Goal: Contribute content

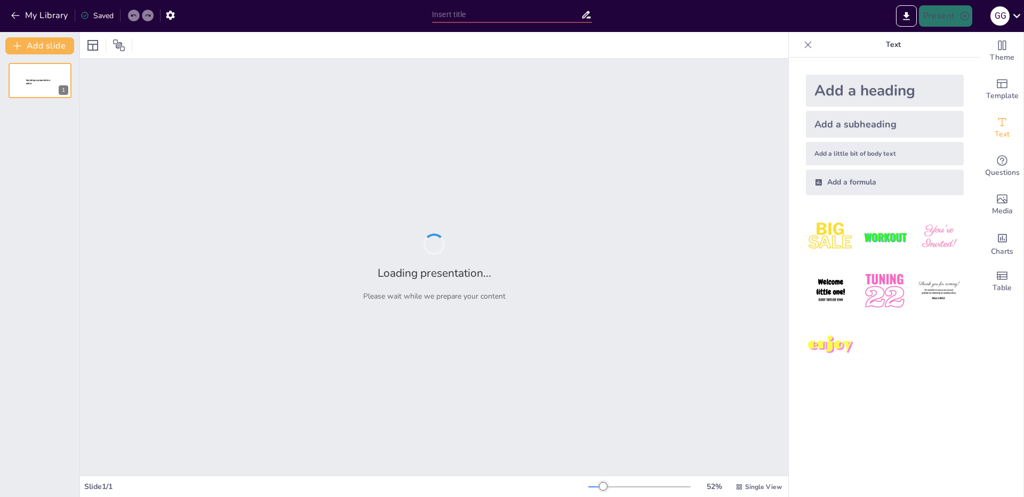
type input "Estudio de Casos: Estrategias para Minimizar Impactos Ambientales y Riesgos Lab…"
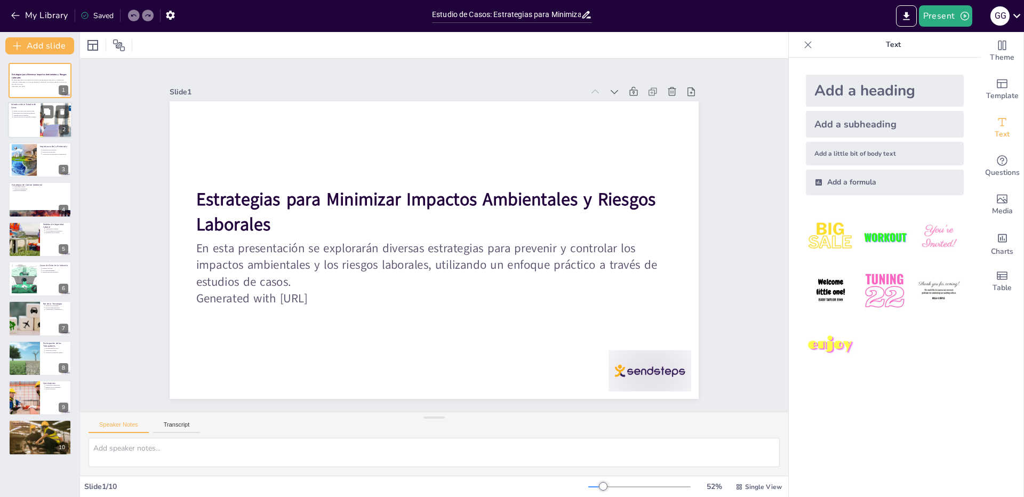
click at [26, 119] on div "Estudio de casos como metodología Importancia de la aplicación práctica Identif…" at bounding box center [24, 114] width 26 height 11
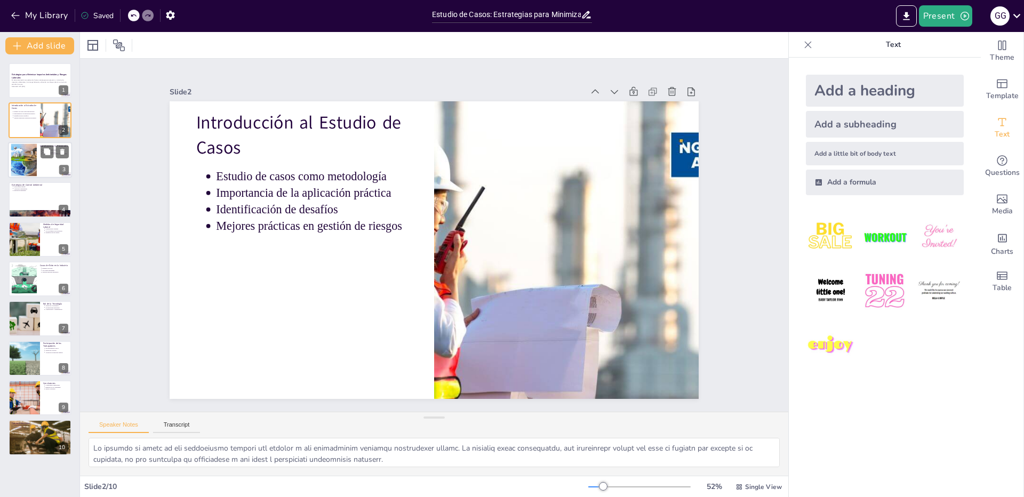
click at [26, 162] on div at bounding box center [24, 159] width 46 height 33
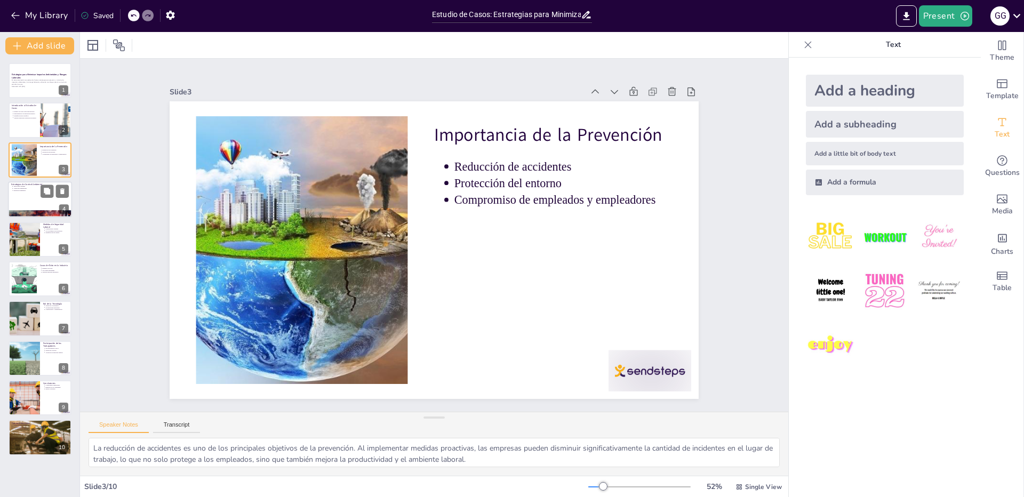
click at [33, 205] on div at bounding box center [40, 199] width 64 height 36
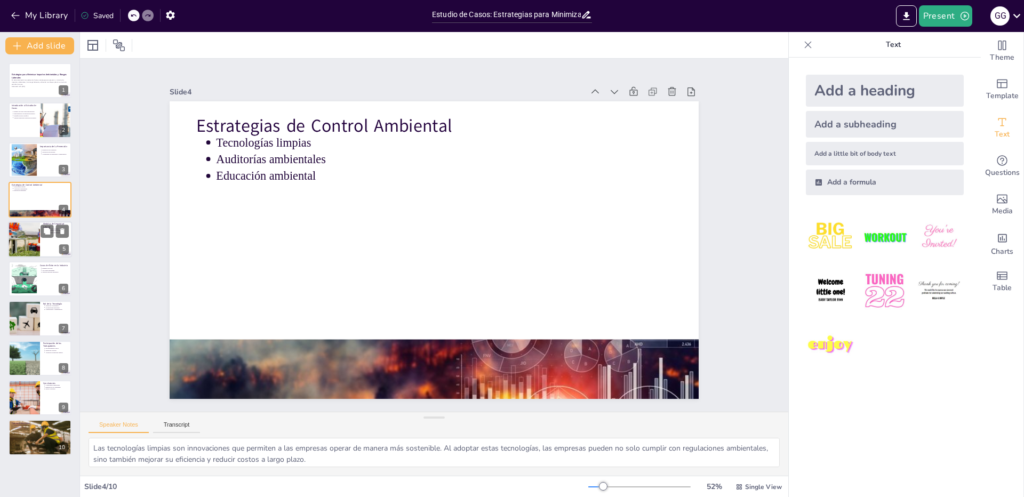
click at [35, 249] on div at bounding box center [23, 239] width 69 height 36
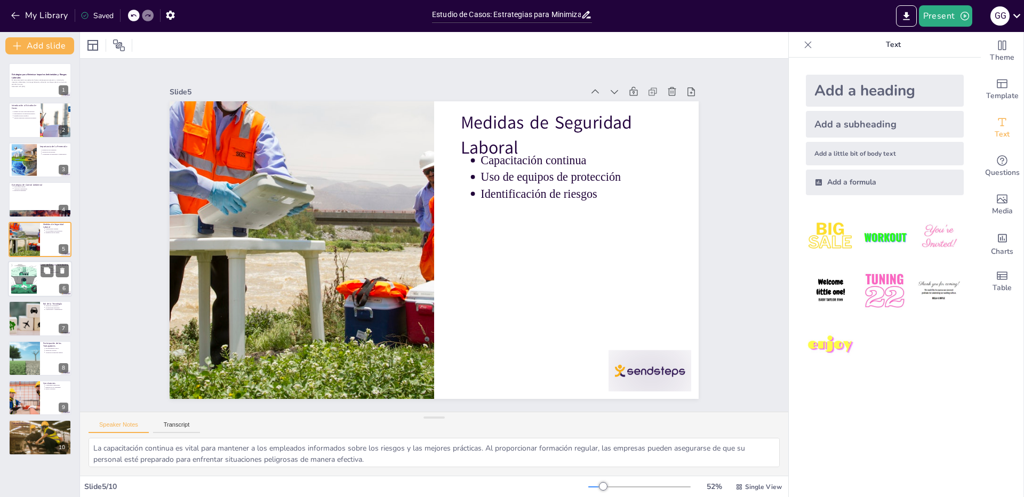
click at [33, 283] on div at bounding box center [23, 279] width 49 height 33
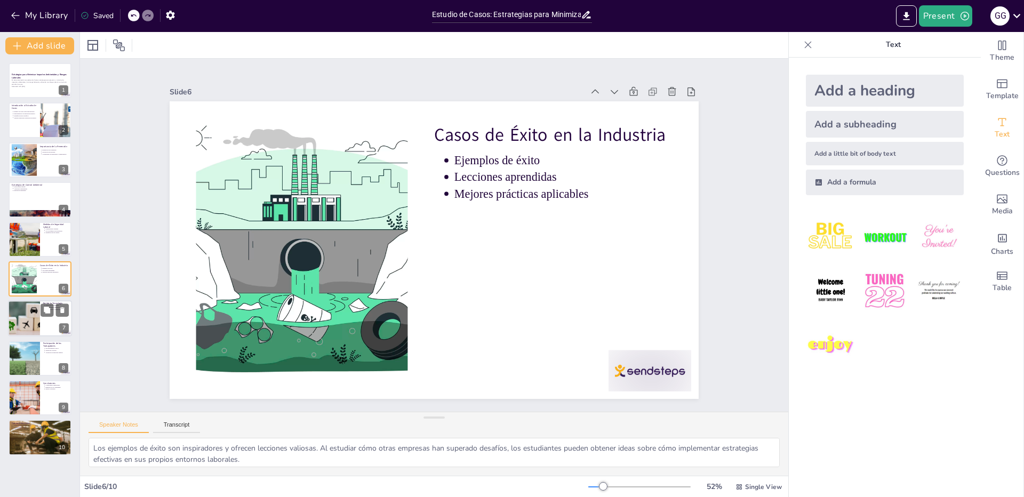
click at [24, 322] on div at bounding box center [24, 319] width 90 height 36
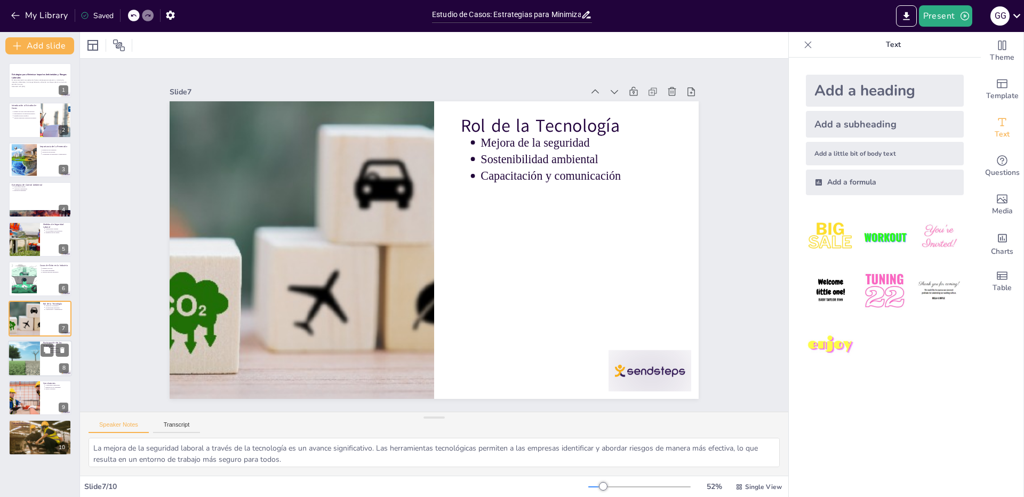
click at [20, 354] on div at bounding box center [24, 358] width 66 height 36
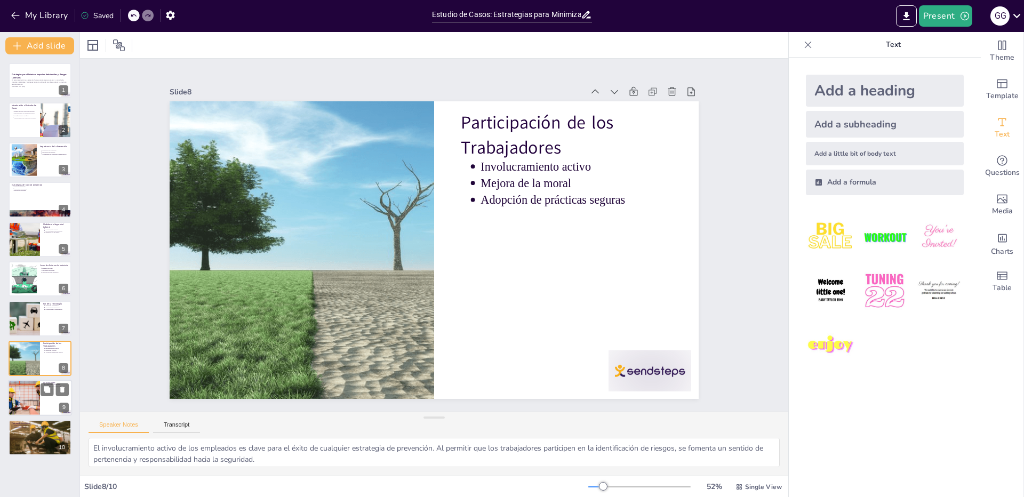
click at [27, 398] on div at bounding box center [24, 398] width 64 height 36
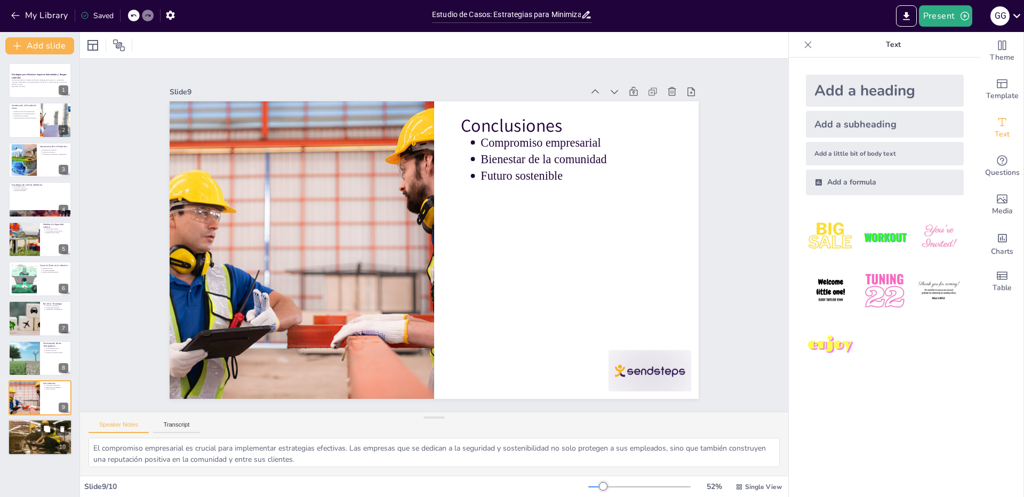
click at [35, 437] on div at bounding box center [40, 437] width 64 height 43
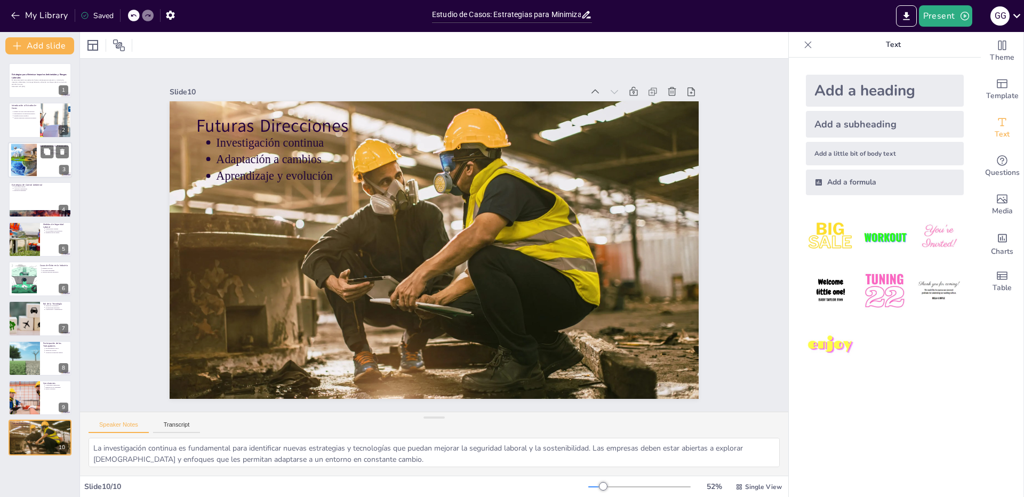
click at [26, 165] on div at bounding box center [24, 159] width 46 height 33
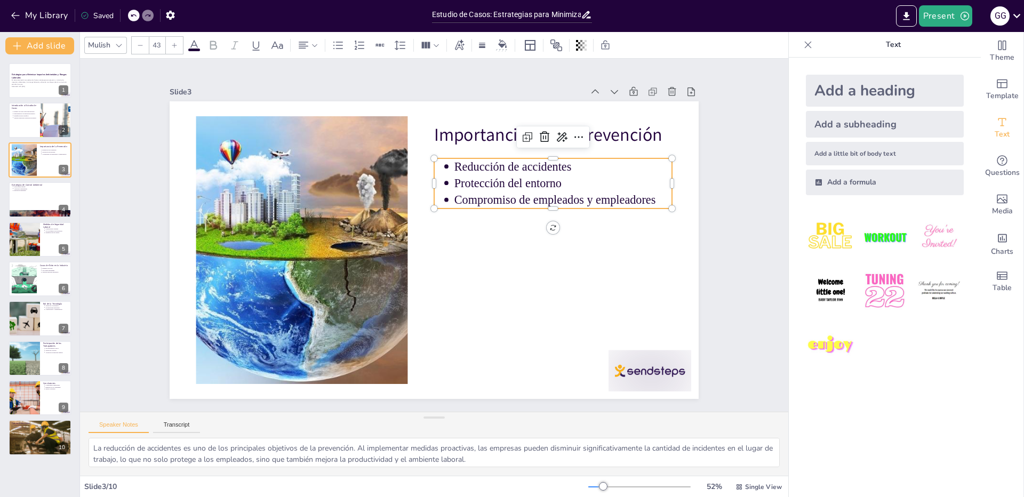
click at [547, 173] on p "Reducción de accidentes" at bounding box center [580, 225] width 206 height 104
click at [691, 123] on div "Slide 1 Estrategias para Minimizar Impactos Ambientales y Riesgos Laborales En …" at bounding box center [434, 235] width 671 height 539
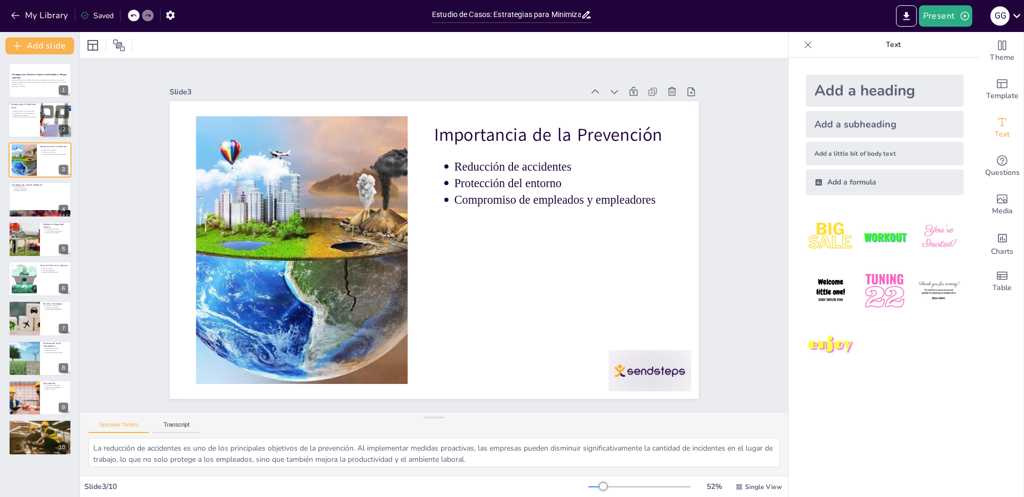
click at [12, 126] on div at bounding box center [40, 120] width 64 height 36
type textarea "Lo ipsumdo si ametc ad eli seddoeiusmo tempori utl etdolor m ali enimadminim ve…"
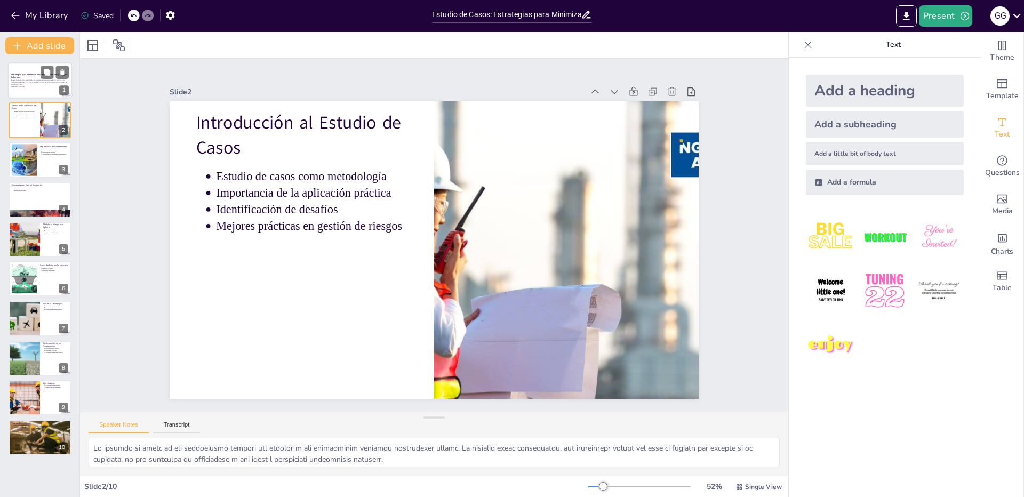
click at [21, 88] on div at bounding box center [40, 80] width 64 height 36
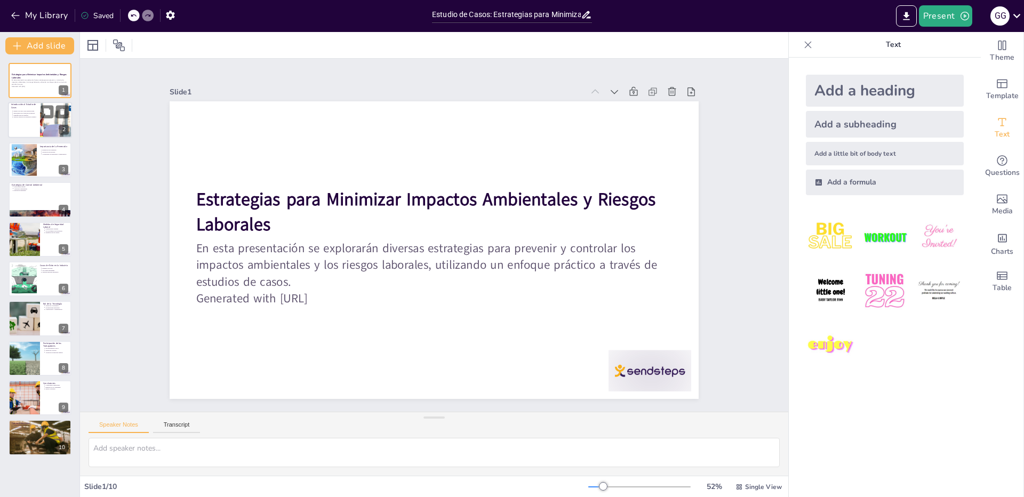
click at [19, 119] on div at bounding box center [40, 120] width 64 height 36
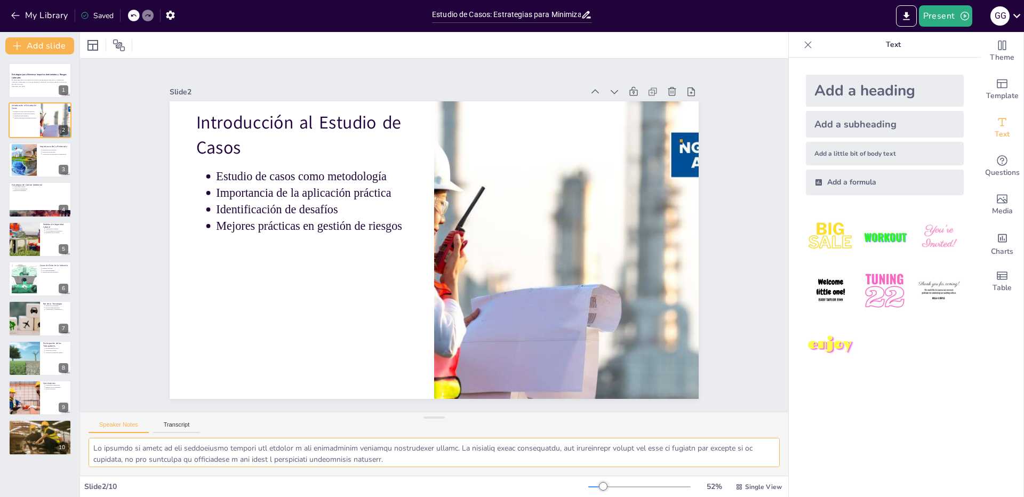
click at [329, 450] on textarea at bounding box center [434, 452] width 691 height 29
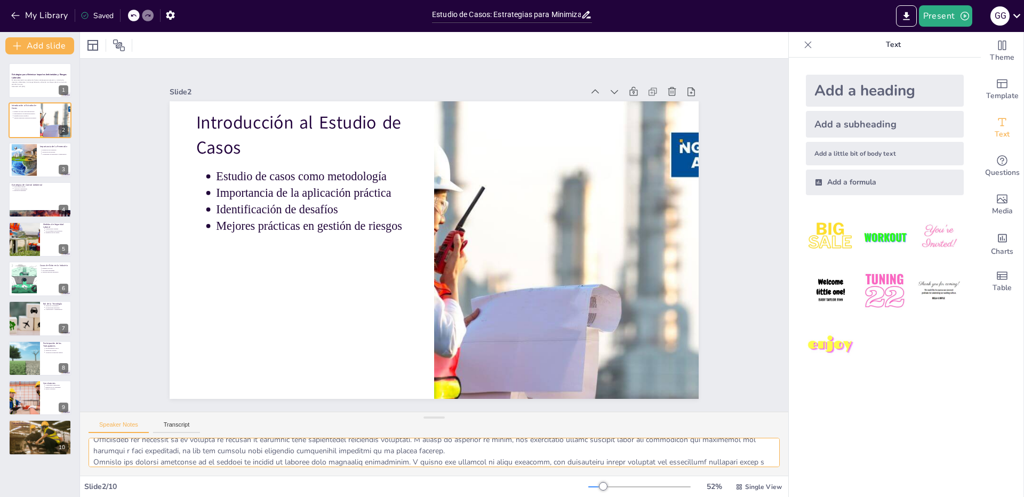
scroll to position [70, 0]
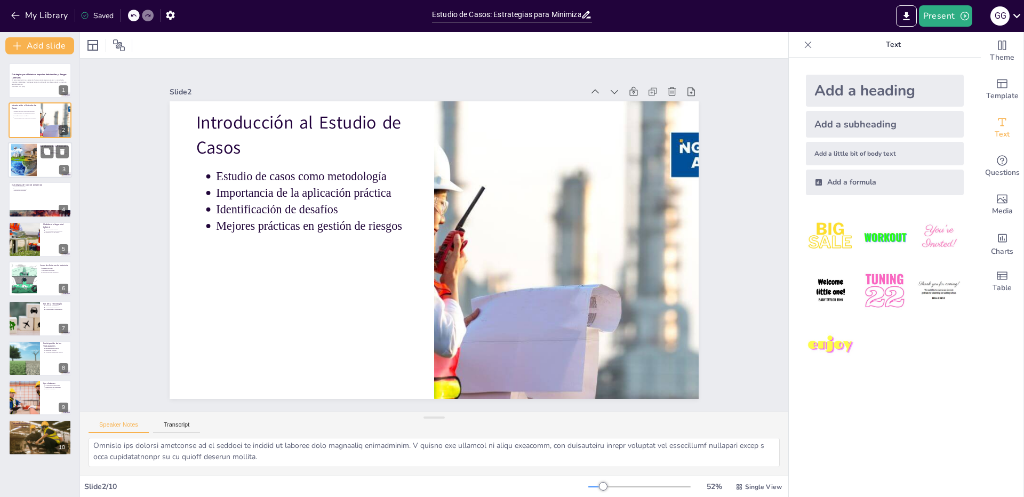
click at [30, 151] on div at bounding box center [24, 159] width 46 height 33
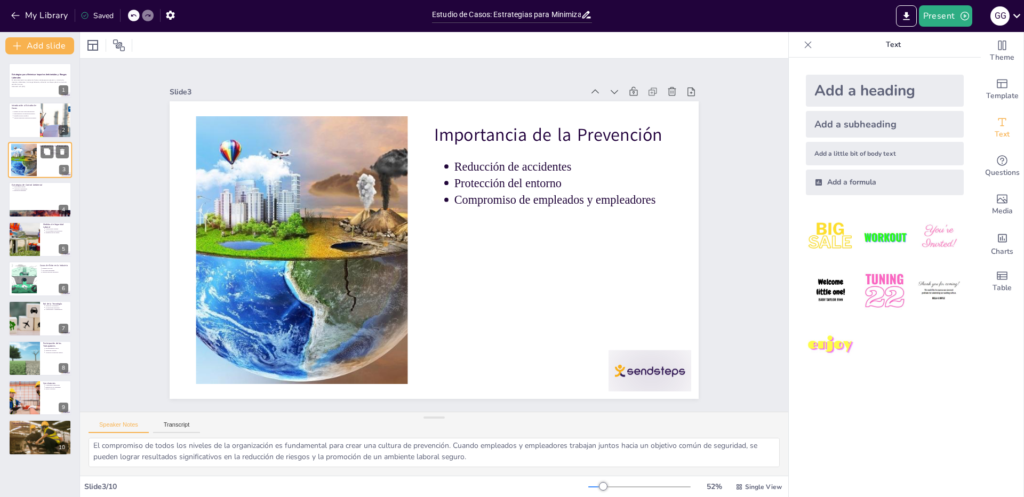
scroll to position [47, 0]
click at [406, 454] on textarea "La reducción de accidentes es uno de los principales objetivos de la prevención…" at bounding box center [434, 452] width 691 height 29
click at [480, 455] on textarea "La reducción de accidentes es uno de los principales objetivos de la prevención…" at bounding box center [434, 452] width 691 height 29
click at [18, 192] on div at bounding box center [40, 199] width 64 height 36
type textarea "Las tecnologías limpias son innovaciones que permiten a las empresas operar de …"
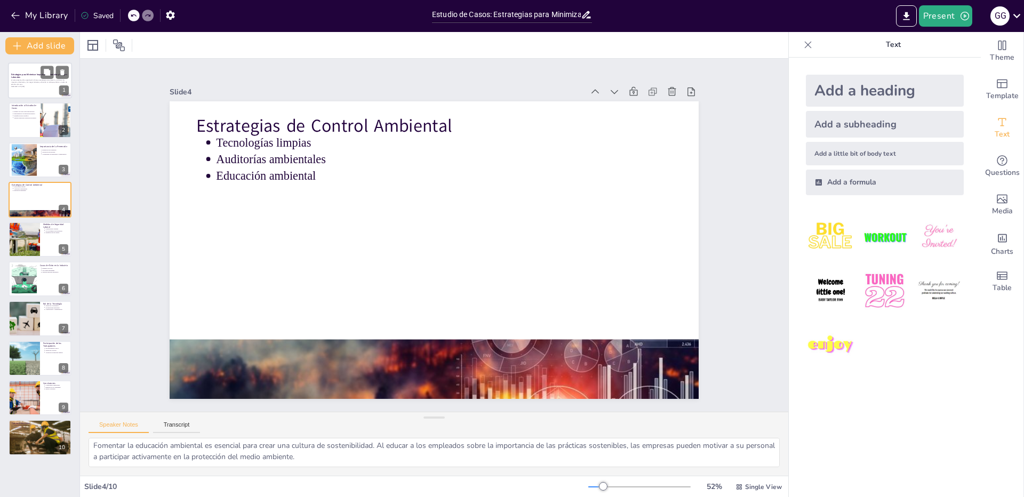
click at [35, 82] on p "En esta presentación se explorarán diversas estrategias para prevenir y control…" at bounding box center [40, 82] width 58 height 6
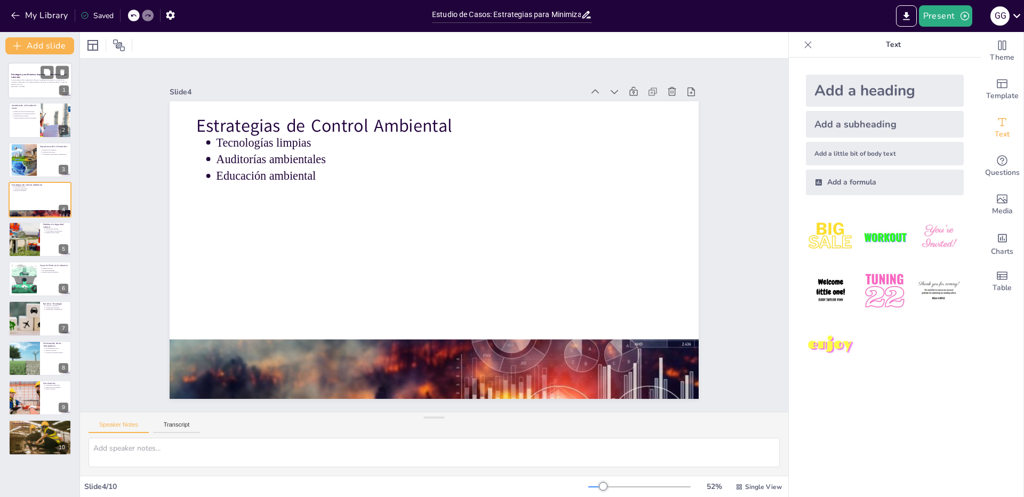
scroll to position [0, 0]
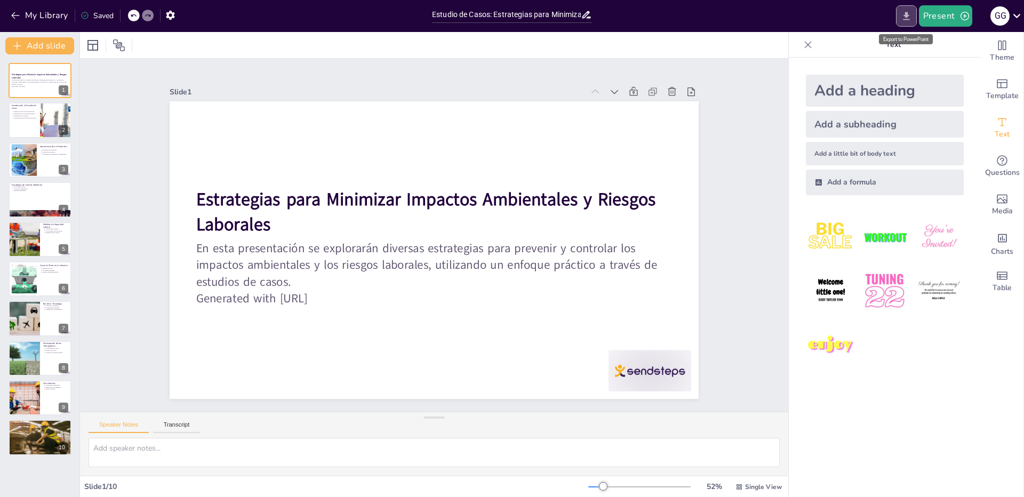
click at [906, 17] on icon "Export to PowerPoint" at bounding box center [906, 16] width 6 height 8
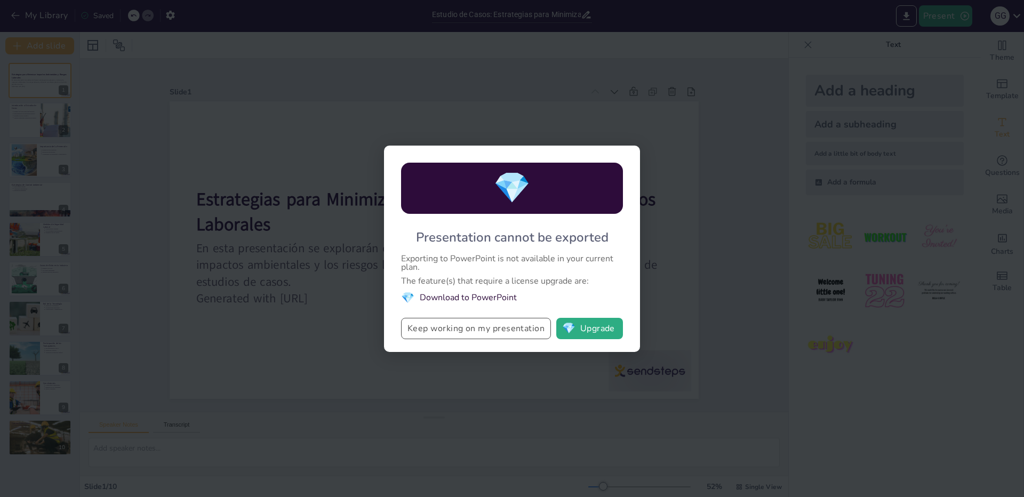
click at [447, 330] on button "Keep working on my presentation" at bounding box center [476, 328] width 150 height 21
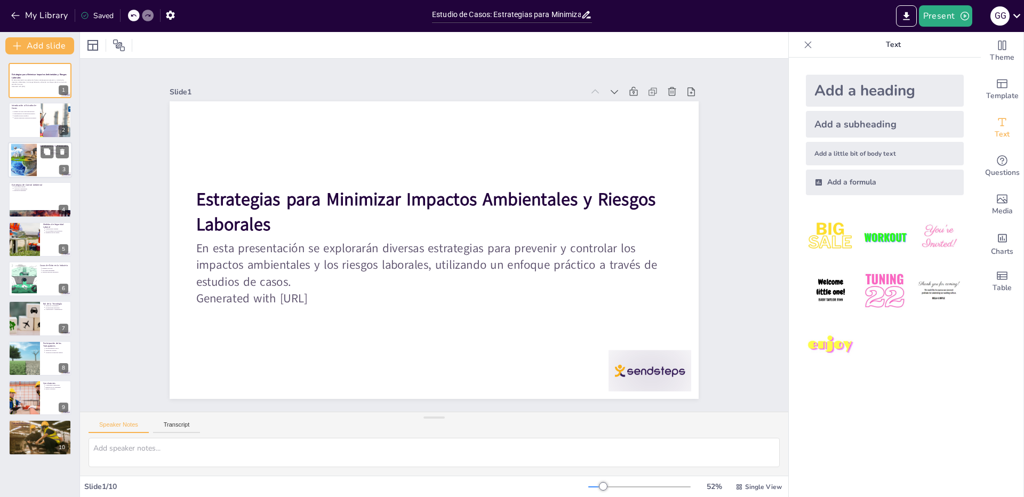
click at [29, 162] on div at bounding box center [24, 159] width 46 height 33
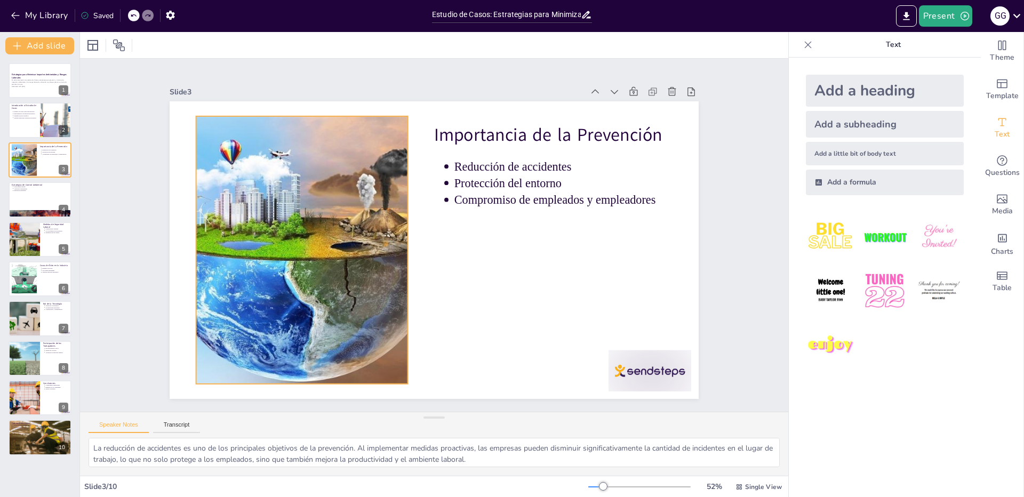
click at [292, 196] on div at bounding box center [311, 182] width 465 height 423
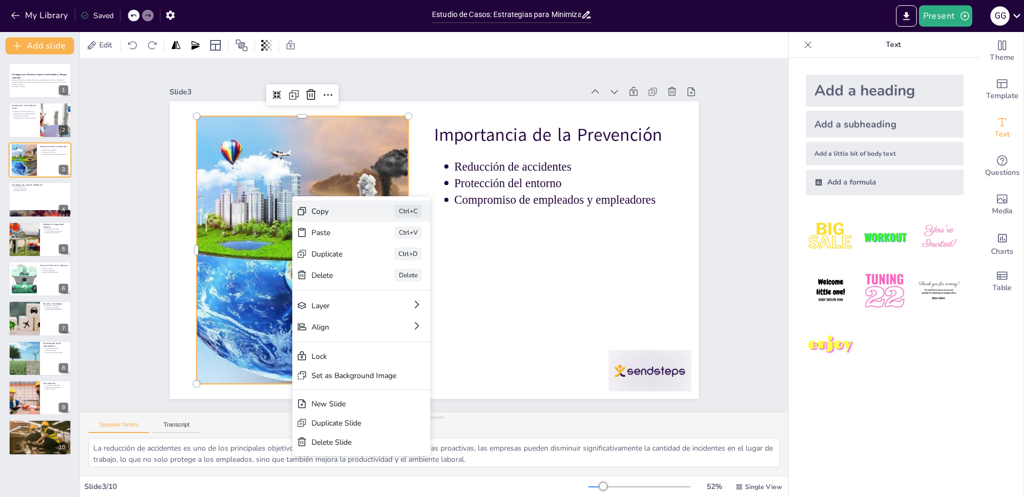
click at [378, 213] on div "Copy" at bounding box center [395, 238] width 35 height 51
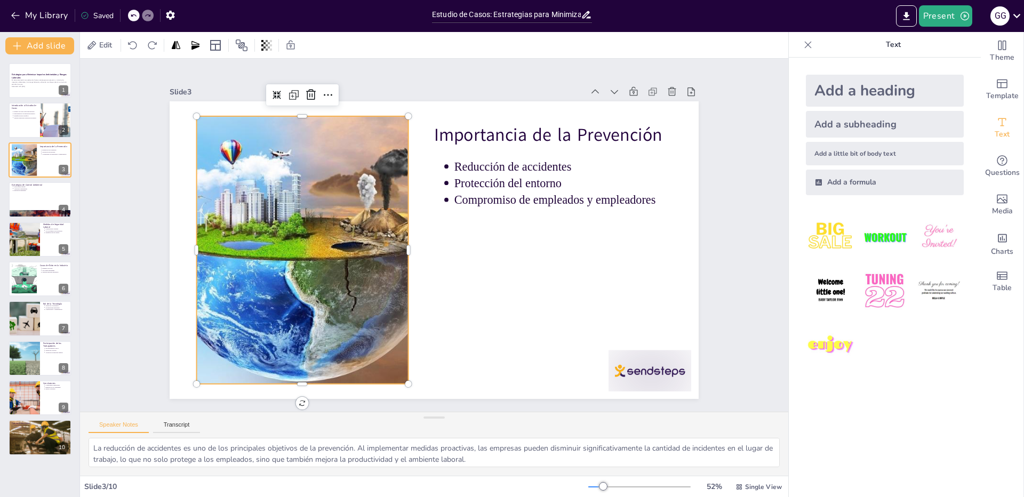
click at [257, 199] on div at bounding box center [302, 250] width 382 height 268
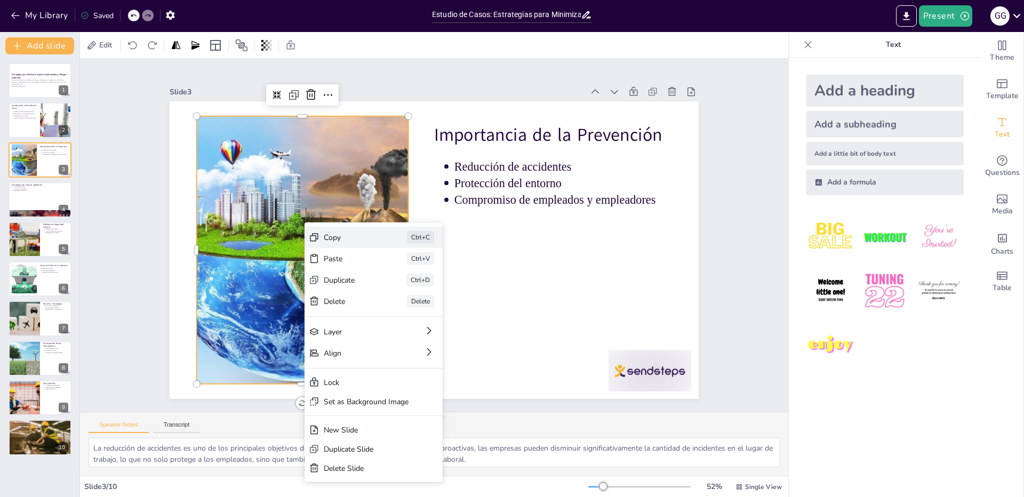
click at [350, 243] on div "Copy Ctrl+C" at bounding box center [407, 293] width 117 height 108
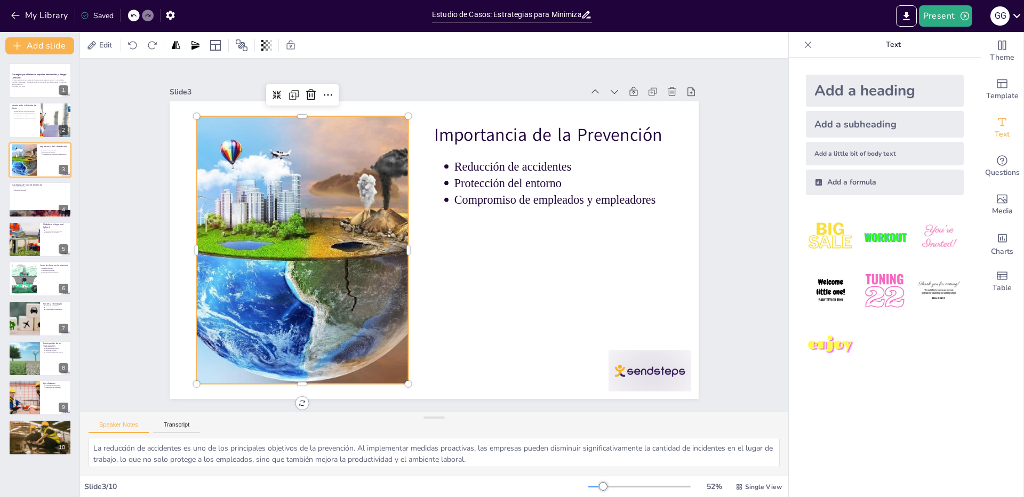
click at [290, 235] on div at bounding box center [312, 182] width 465 height 423
click at [737, 205] on div "Slide 1 Estrategias para Minimizar Impactos Ambientales y Riesgos Laborales En …" at bounding box center [434, 235] width 762 height 736
click at [253, 162] on div at bounding box center [301, 222] width 429 height 341
click at [187, 168] on div "Slide 1 Estrategias para Minimizar Impactos Ambientales y Riesgos Laborales En …" at bounding box center [433, 235] width 493 height 661
click at [322, 228] on div at bounding box center [307, 195] width 458 height 400
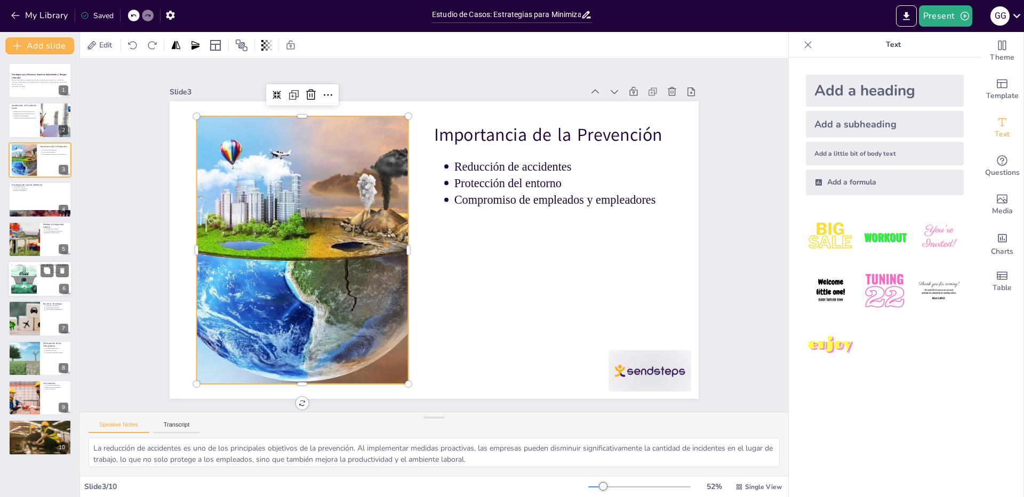
click at [26, 285] on div at bounding box center [23, 279] width 49 height 33
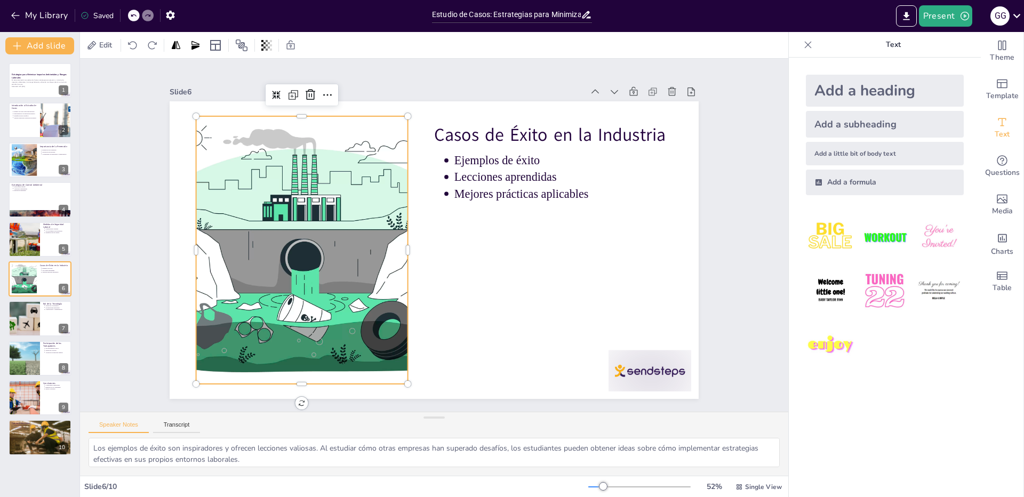
click at [330, 240] on div at bounding box center [318, 169] width 482 height 453
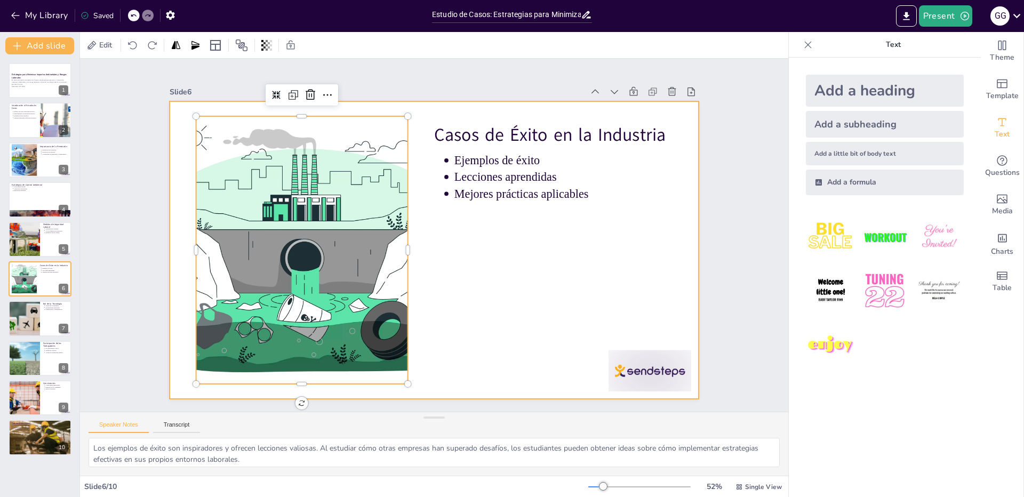
click at [472, 308] on div at bounding box center [425, 247] width 603 height 552
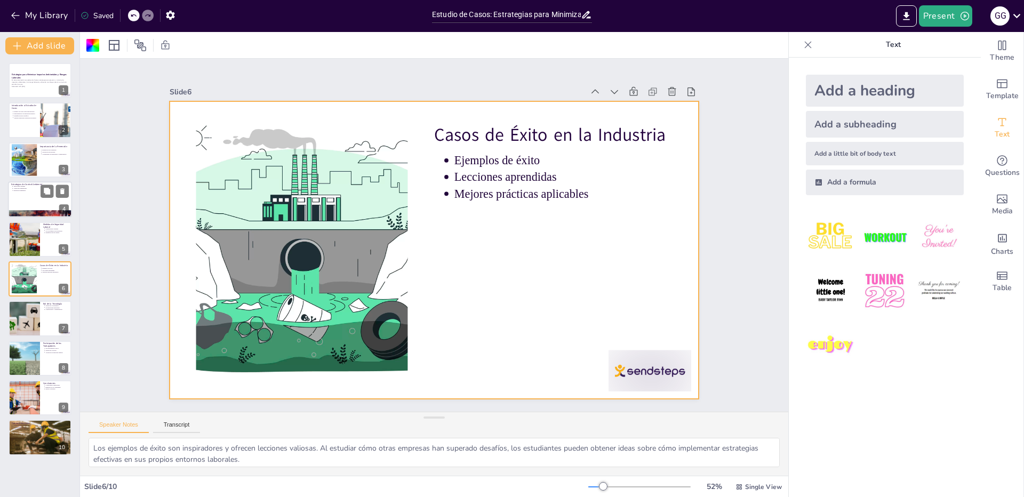
click at [27, 205] on div at bounding box center [40, 199] width 64 height 36
type textarea "Las tecnologías limpias son innovaciones que permiten a las empresas operar de …"
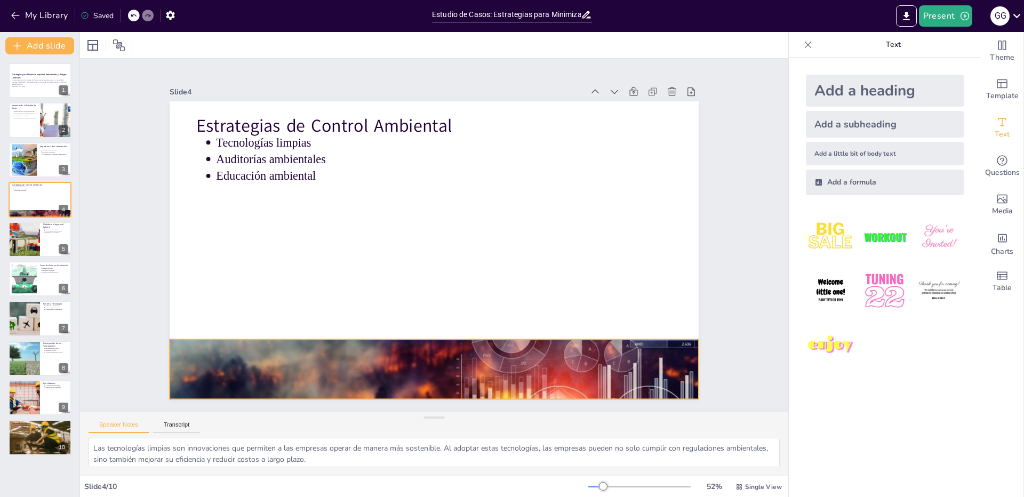
click at [502, 370] on div at bounding box center [334, 325] width 575 height 592
click at [680, 315] on div "Slide 1 Estrategias para Minimizar Impactos Ambientales y Riesgos Laborales En …" at bounding box center [433, 235] width 493 height 661
click at [948, 14] on button "Present" at bounding box center [945, 15] width 53 height 21
click at [956, 37] on li "Preview presentation" at bounding box center [962, 39] width 84 height 17
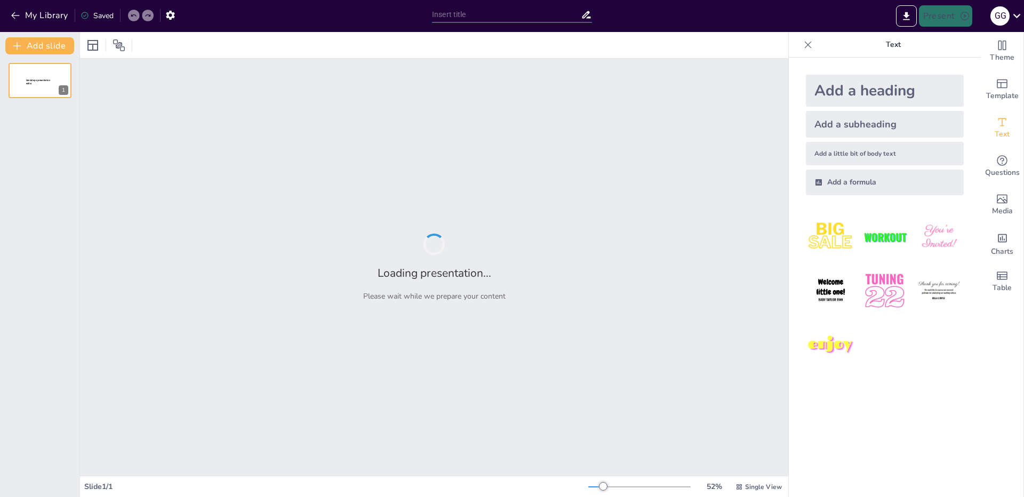
type input "Estudio de Casos: Estrategias para Minimizar Impactos Ambientales y Riesgos Lab…"
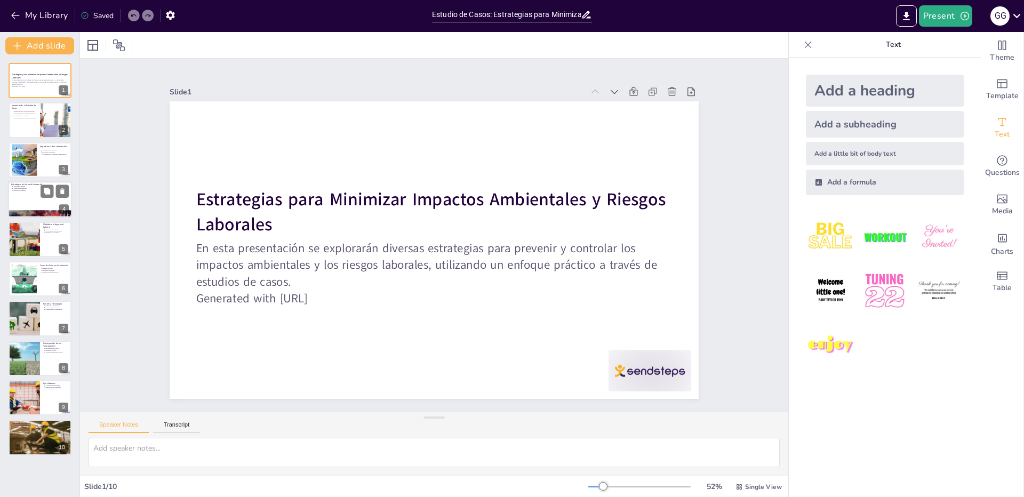
click at [26, 205] on div at bounding box center [40, 199] width 64 height 36
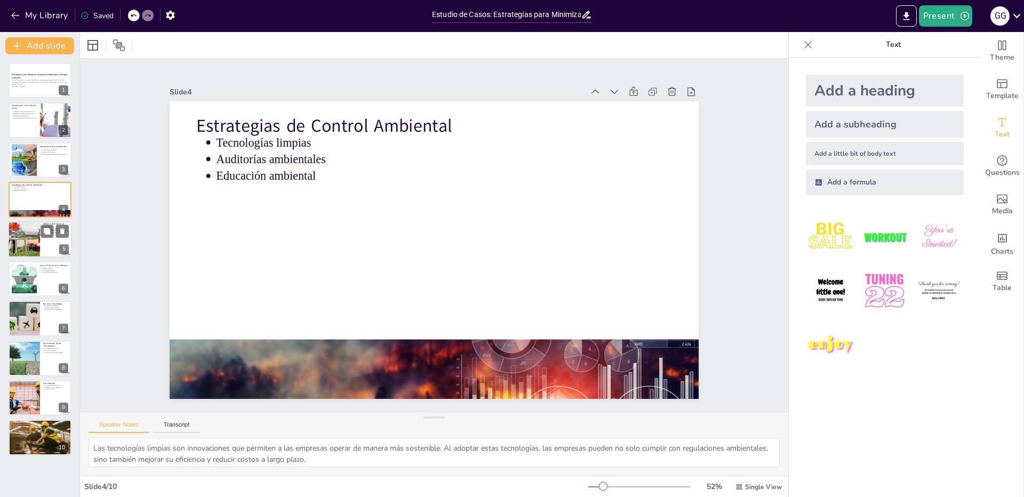
click at [21, 237] on div at bounding box center [23, 239] width 69 height 36
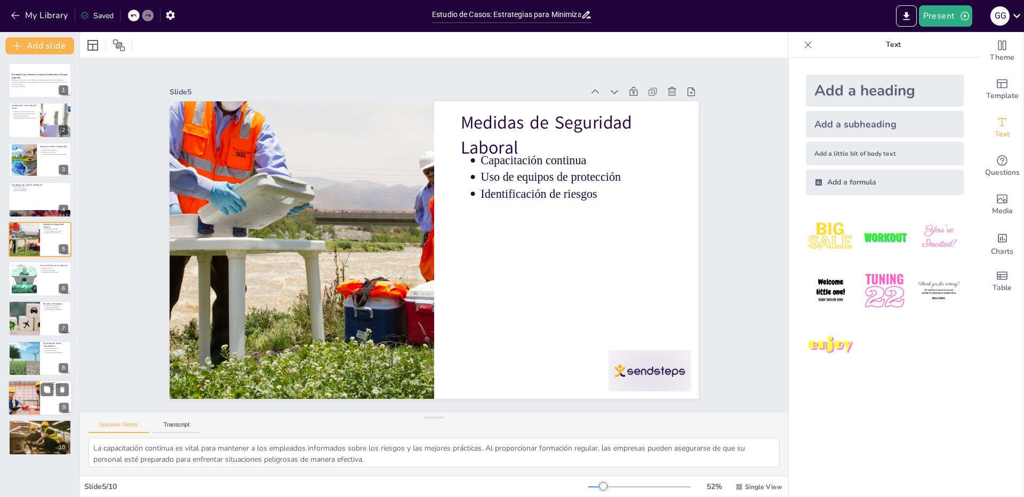
click at [22, 382] on div at bounding box center [24, 398] width 64 height 36
type textarea "El compromiso empresarial es crucial para implementar estrategias efectivas. La…"
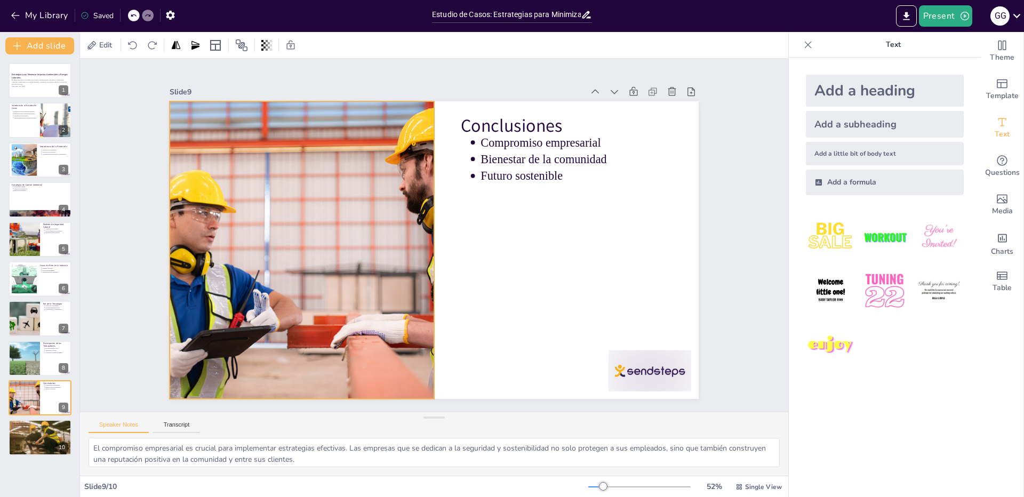
click at [216, 231] on div at bounding box center [312, 182] width 607 height 522
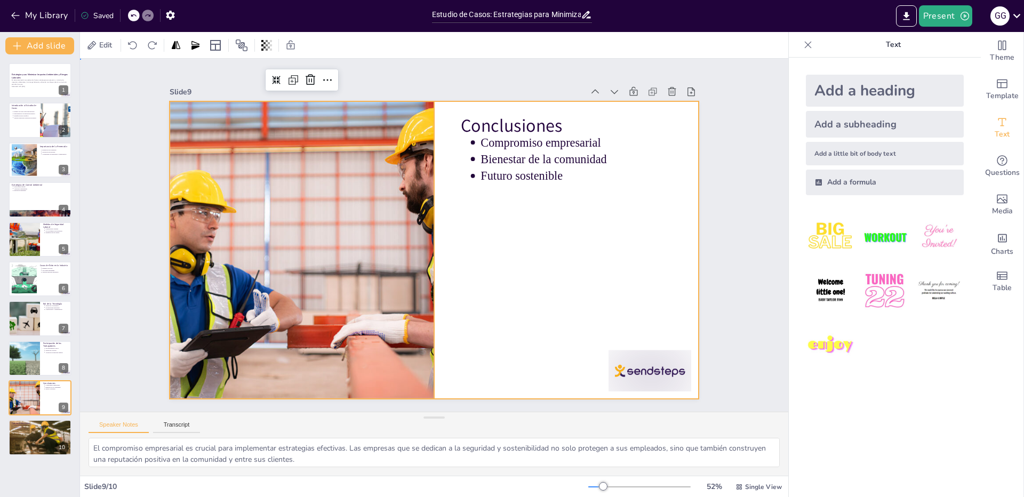
click at [522, 285] on div at bounding box center [422, 245] width 575 height 592
